Goal: Complete application form

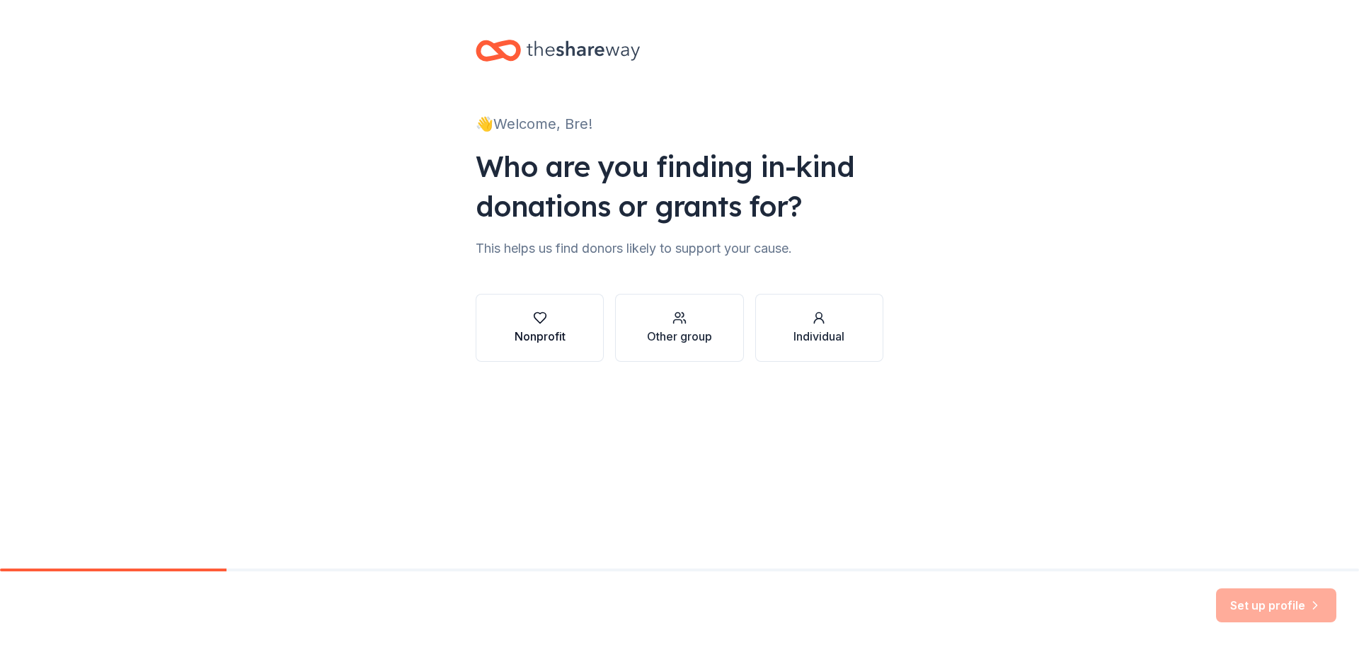
click at [547, 320] on div "button" at bounding box center [540, 318] width 51 height 14
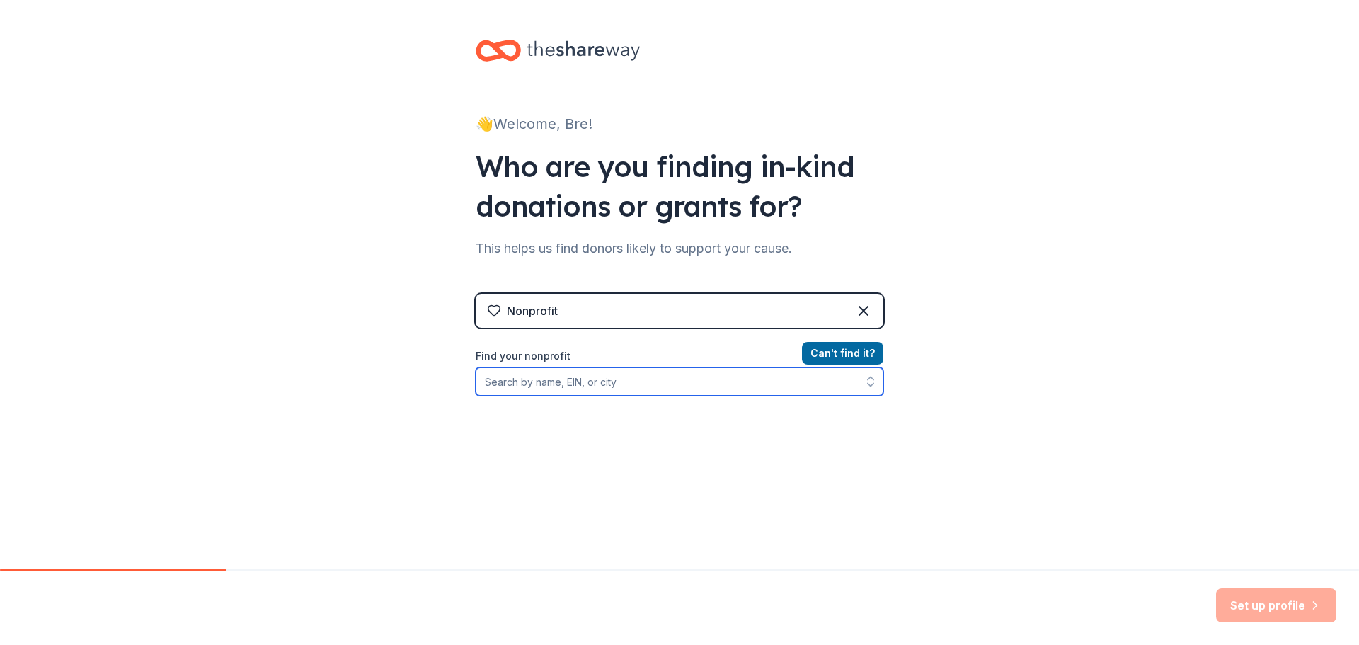
click at [679, 379] on input "Find your nonprofit" at bounding box center [680, 381] width 408 height 28
click at [567, 388] on input "Find your nonprofit" at bounding box center [680, 381] width 408 height 28
paste input "Scissors & Scotch"
type input "Scissors & Scotch"
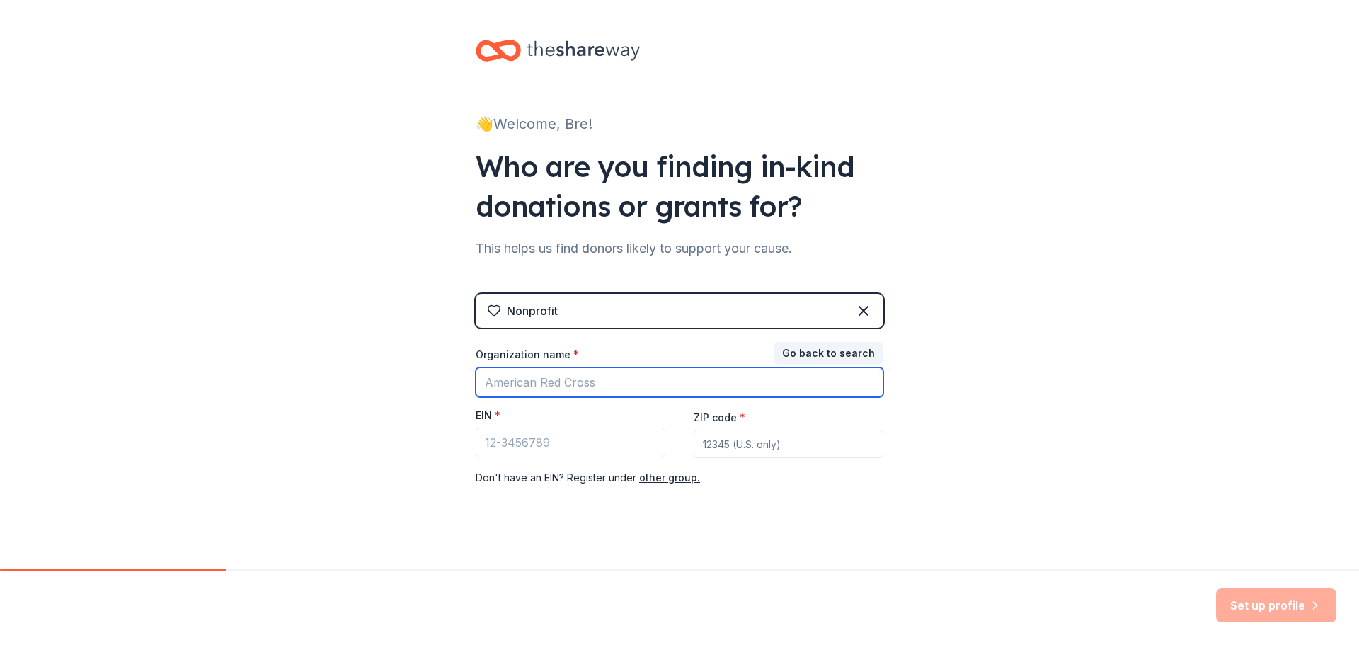
click at [537, 386] on input "Organization name *" at bounding box center [680, 382] width 408 height 30
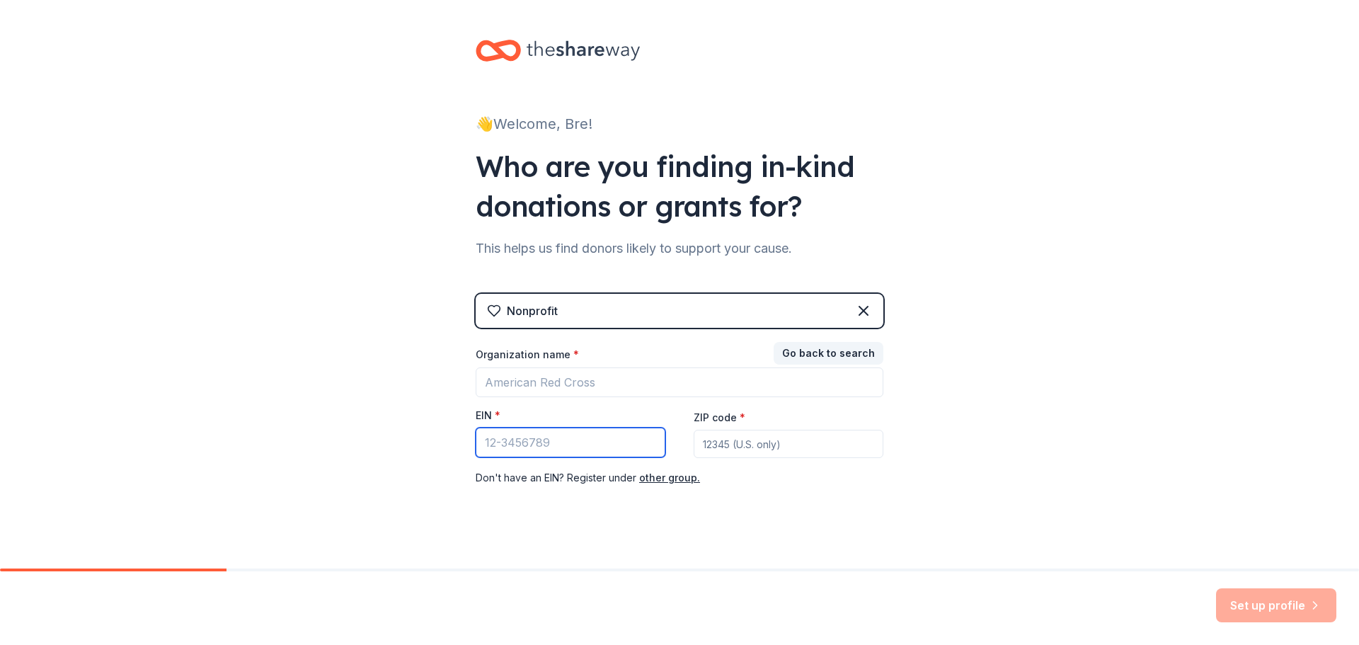
click at [478, 440] on input "EIN *" at bounding box center [571, 443] width 190 height 30
drag, startPoint x: 815, startPoint y: 348, endPoint x: 804, endPoint y: 350, distance: 11.0
click at [815, 348] on button "Go back to search" at bounding box center [829, 353] width 110 height 23
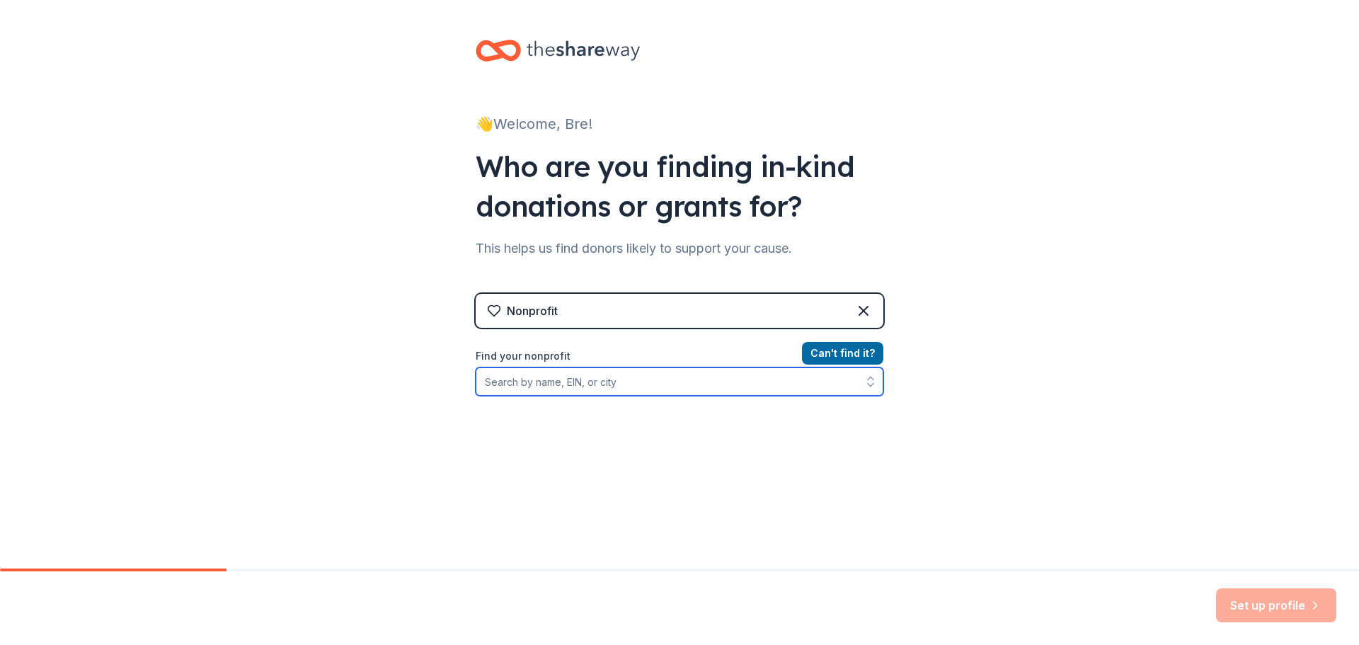
click at [609, 385] on input "Find your nonprofit" at bounding box center [680, 381] width 408 height 28
paste input "[US_EMPLOYER_IDENTIFICATION_NUMBER]"
type input "[US_EMPLOYER_IDENTIFICATION_NUMBER]"
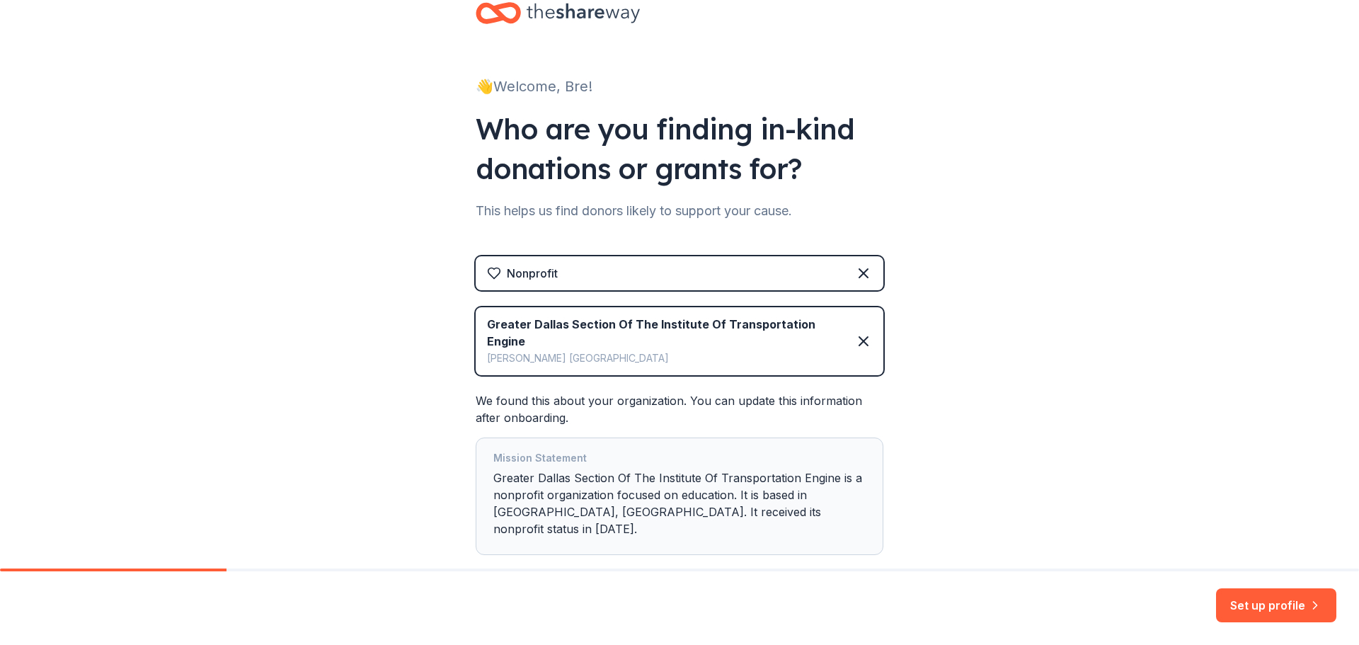
scroll to position [86, 0]
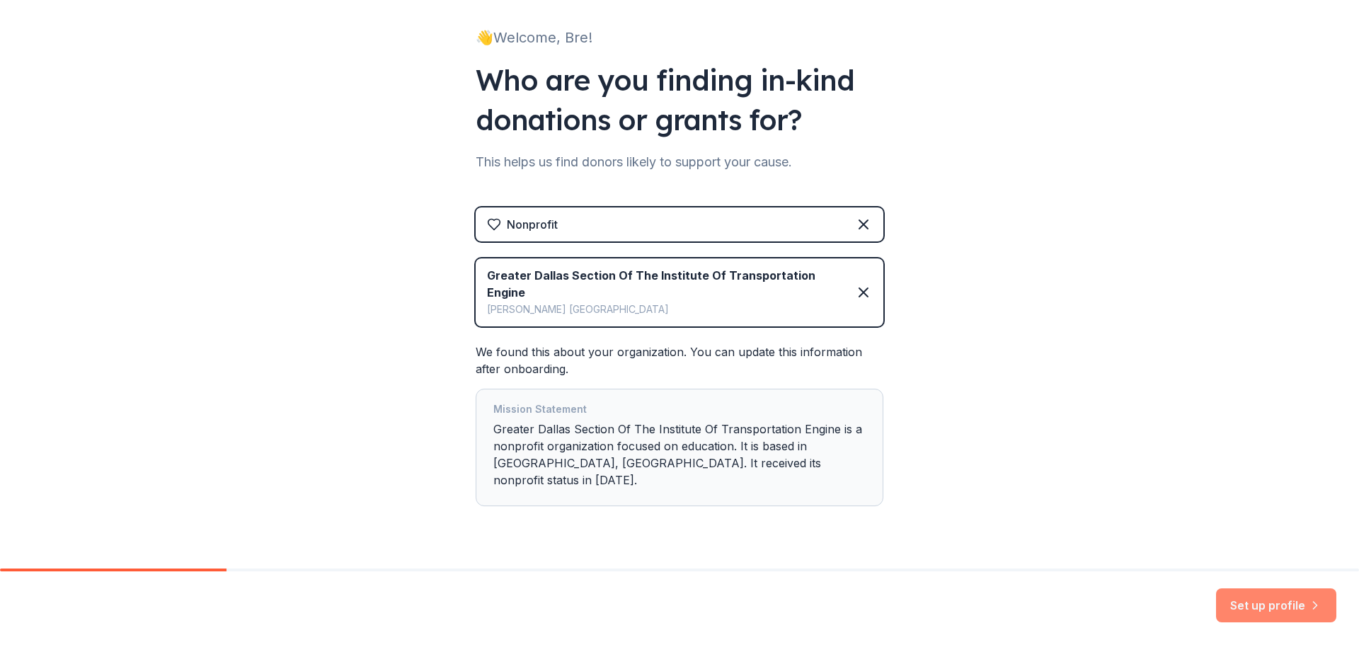
click at [1272, 608] on button "Set up profile" at bounding box center [1276, 605] width 120 height 34
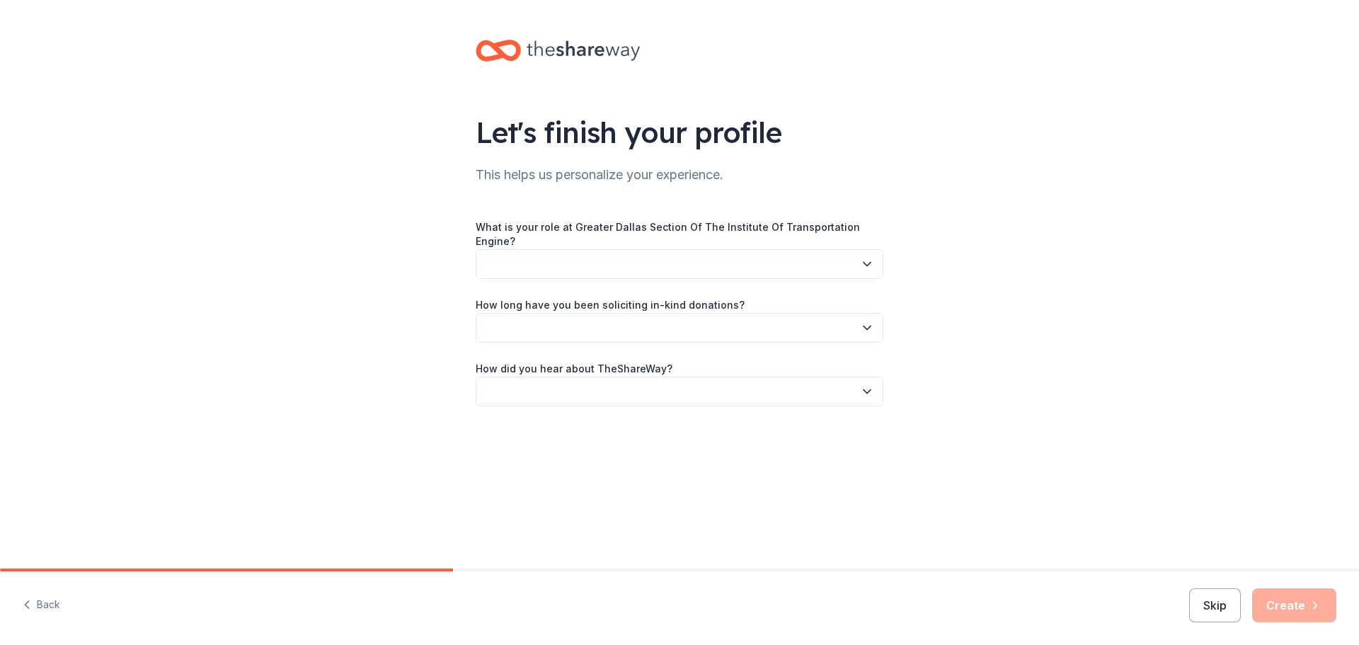
click at [858, 256] on button "button" at bounding box center [680, 264] width 408 height 30
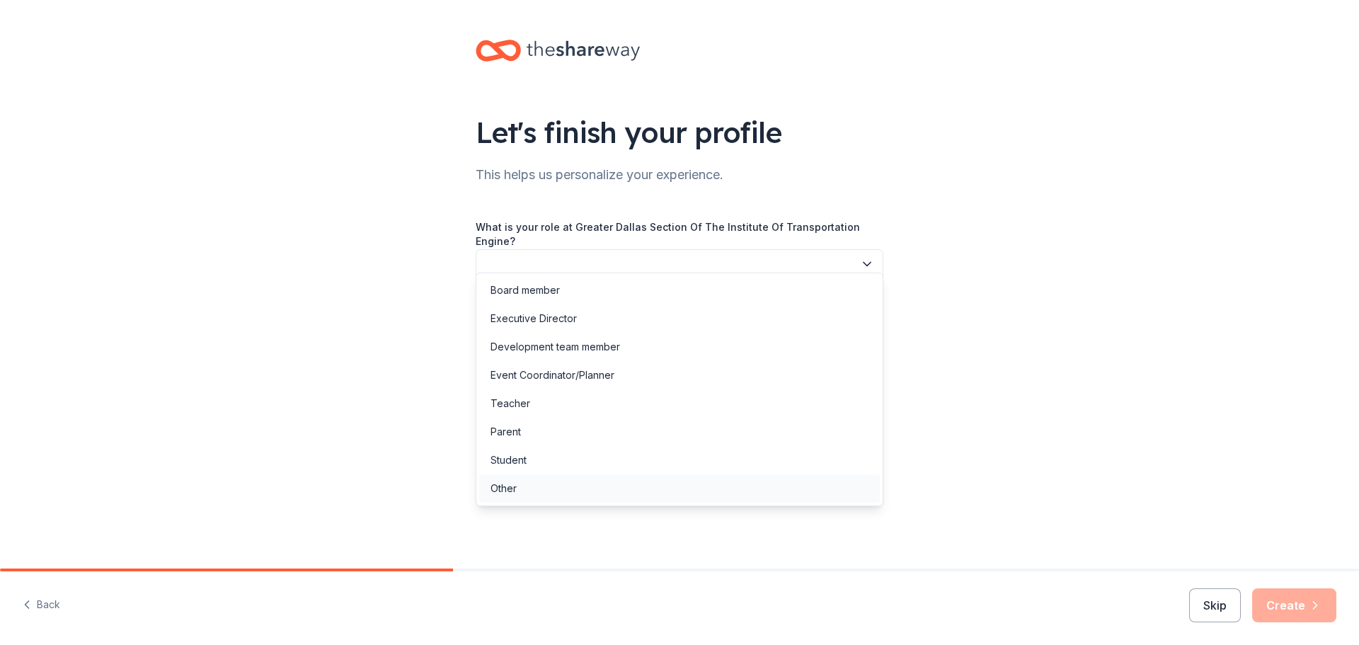
click at [575, 489] on div "Other" at bounding box center [679, 488] width 401 height 28
